Goal: Information Seeking & Learning: Learn about a topic

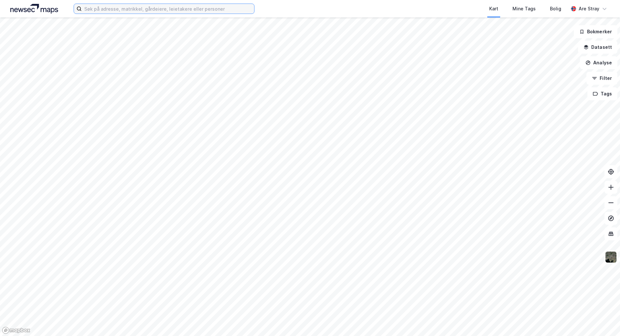
click at [117, 10] on input at bounding box center [168, 9] width 172 height 10
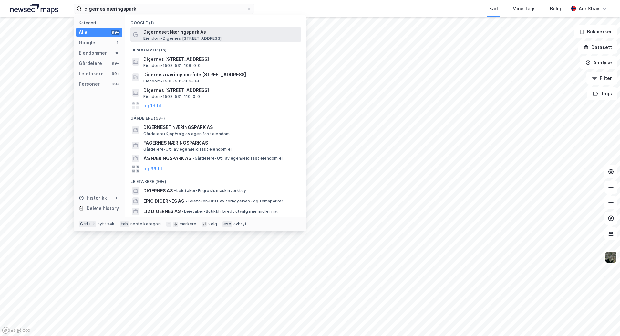
click at [189, 35] on span "Digerneset Næringspark As" at bounding box center [220, 32] width 155 height 8
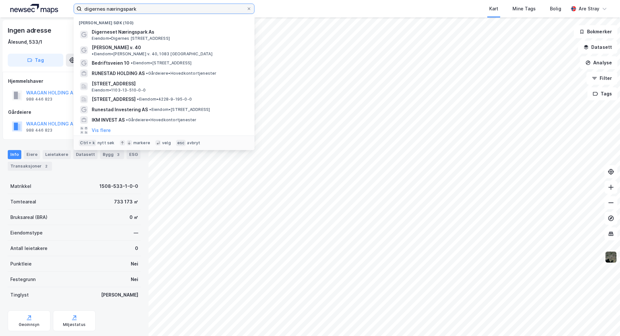
drag, startPoint x: 136, startPoint y: 10, endPoint x: 67, endPoint y: 1, distance: 70.3
click at [67, 1] on div "digernes næringspark [GEOGRAPHIC_DATA] (100) Digerneset Næringspark As Eiendom …" at bounding box center [310, 8] width 620 height 17
paste input "993888834"
type input "993888834"
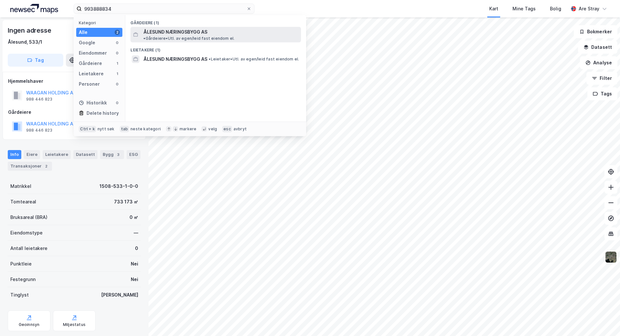
click at [183, 32] on span "ÅLESUND NÆRINGSBYGG AS" at bounding box center [175, 32] width 64 height 8
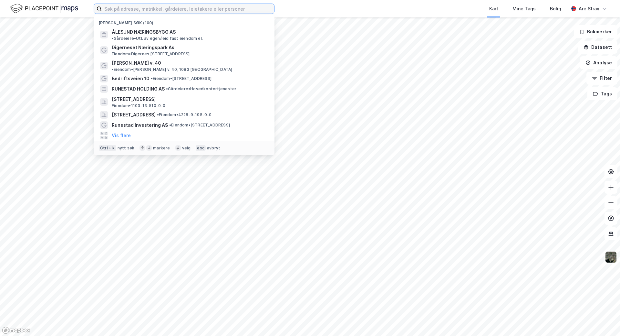
click at [153, 6] on input at bounding box center [188, 9] width 172 height 10
paste input "993888834"
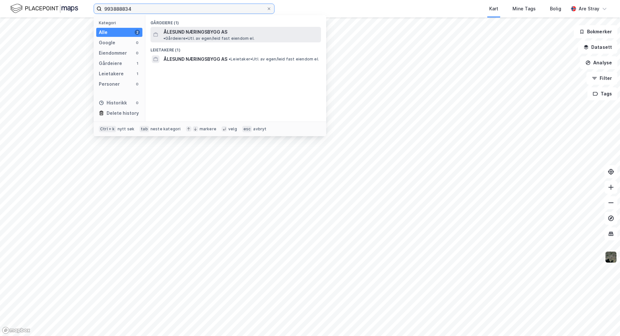
type input "993888834"
click at [207, 31] on span "ÅLESUND NÆRINGSBYGG AS" at bounding box center [195, 32] width 64 height 8
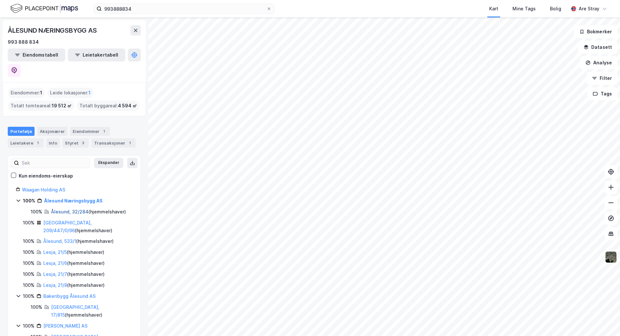
click at [81, 209] on link "Ålesund, 32/284" at bounding box center [69, 211] width 37 height 5
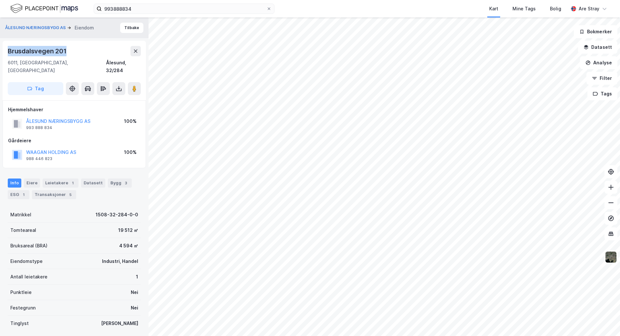
drag, startPoint x: 77, startPoint y: 50, endPoint x: 4, endPoint y: 50, distance: 73.0
click at [4, 50] on div "Brusdalsvegen 201 6011, Ålesund, Møre Og Romsdal Ålesund, 32/284 Tag" at bounding box center [74, 70] width 143 height 59
copy div "Brusdalsvegen 201"
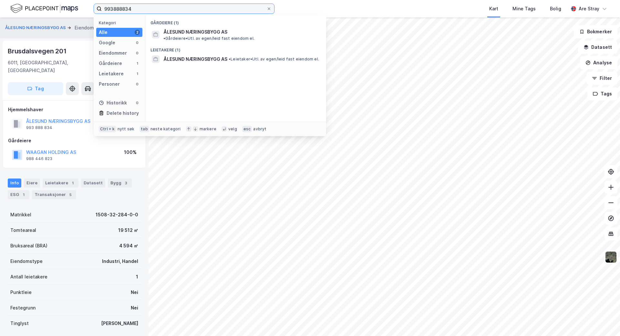
click at [139, 8] on input "993888834" at bounding box center [184, 9] width 165 height 10
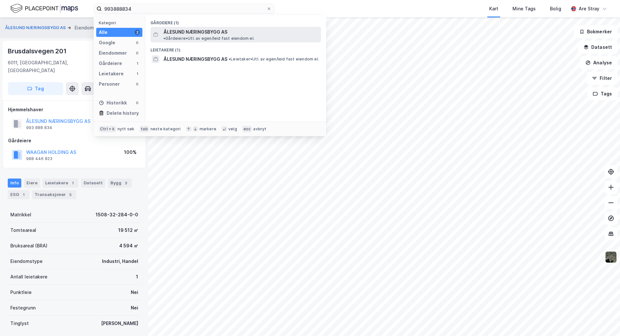
click at [188, 33] on span "ÅLESUND NÆRINGSBYGG AS" at bounding box center [195, 32] width 64 height 8
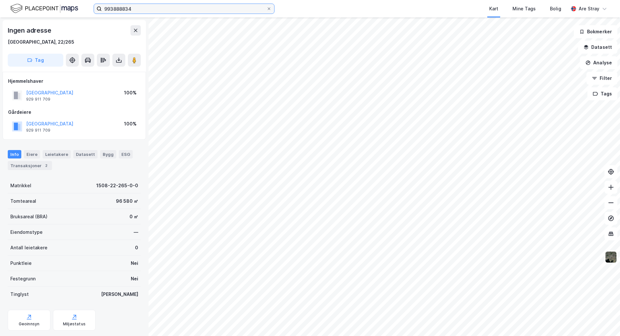
click at [143, 8] on input "993888834" at bounding box center [184, 9] width 165 height 10
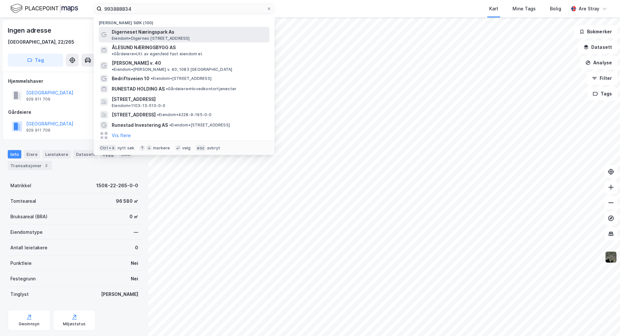
click at [145, 38] on span "Eiendom • Digernes Næringsområde 9, 6260 Skodje" at bounding box center [151, 38] width 78 height 5
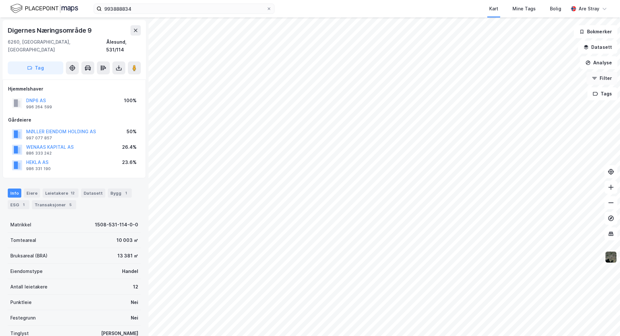
click at [598, 80] on div "Digernes Næringsområde 9 6260, Skodje, Møre Og Romsdal Ålesund, 531/114 Tag Hje…" at bounding box center [310, 176] width 620 height 318
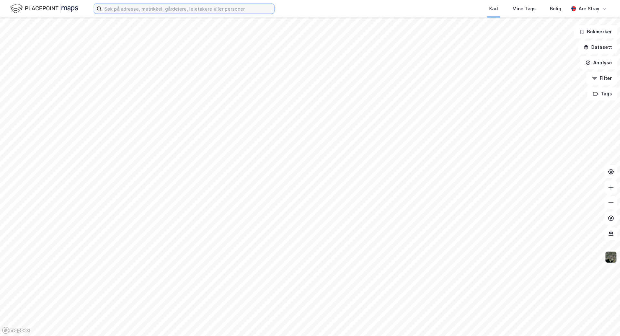
click at [117, 5] on input at bounding box center [188, 9] width 172 height 10
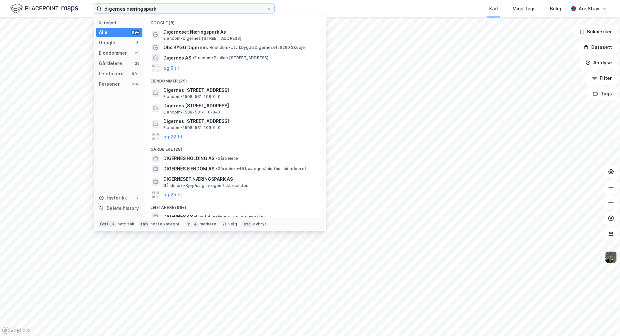
type input "digernes næringspark"
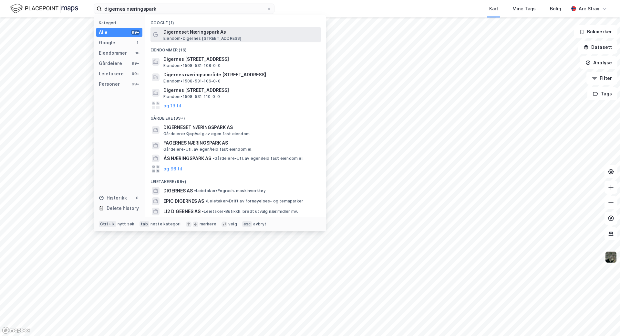
click at [191, 34] on span "Digerneset Næringspark As" at bounding box center [240, 32] width 155 height 8
